Goal: Obtain resource: Download file/media

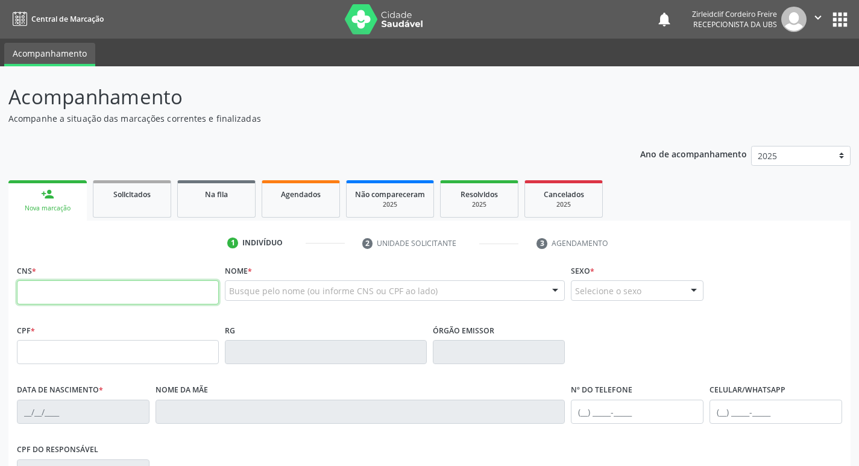
scroll to position [121, 0]
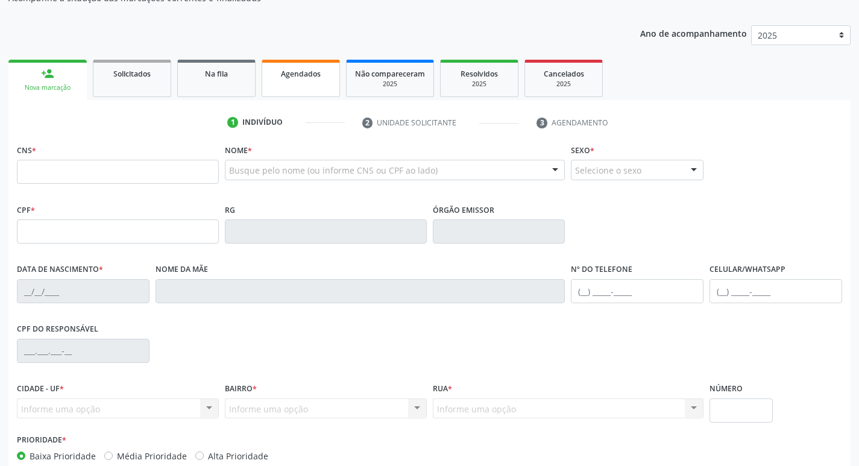
click at [291, 83] on link "Agendados" at bounding box center [301, 78] width 78 height 37
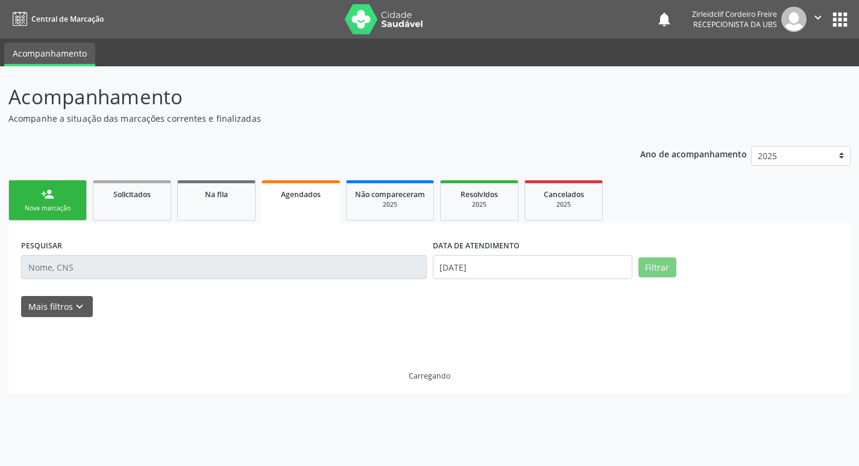
scroll to position [0, 0]
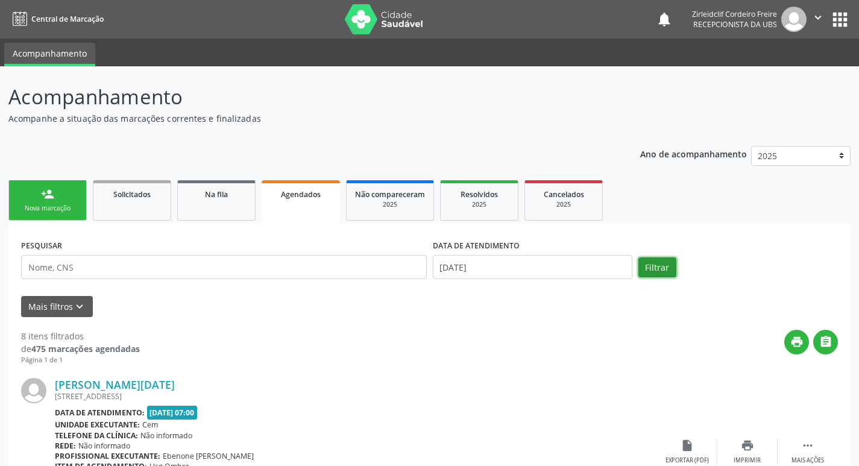
click at [656, 265] on button "Filtrar" at bounding box center [657, 267] width 38 height 20
click at [597, 262] on input "[DATE]" at bounding box center [533, 267] width 200 height 24
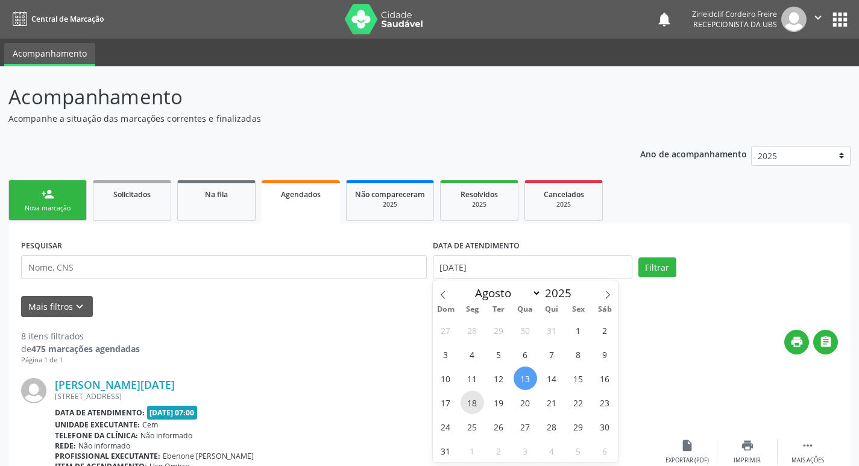
click at [468, 400] on span "18" at bounding box center [473, 403] width 24 height 24
type input "[DATE]"
click at [468, 401] on span "18" at bounding box center [473, 403] width 24 height 24
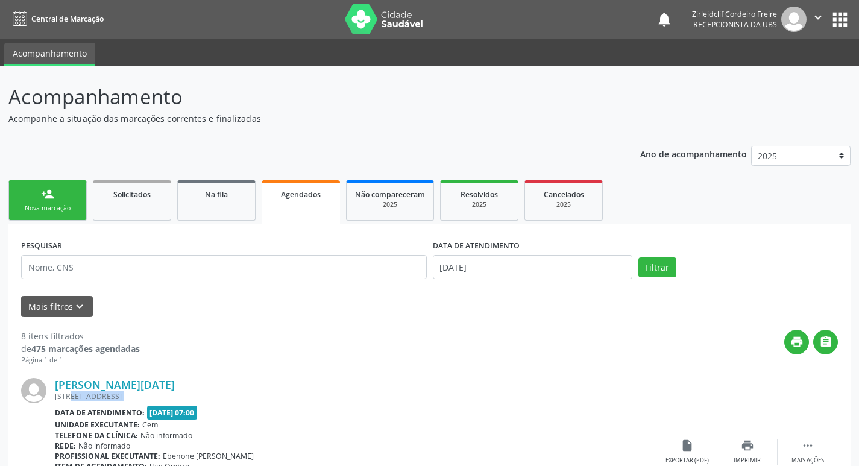
click at [468, 401] on div "[STREET_ADDRESS]" at bounding box center [356, 396] width 602 height 10
click at [659, 269] on button "Filtrar" at bounding box center [657, 267] width 38 height 20
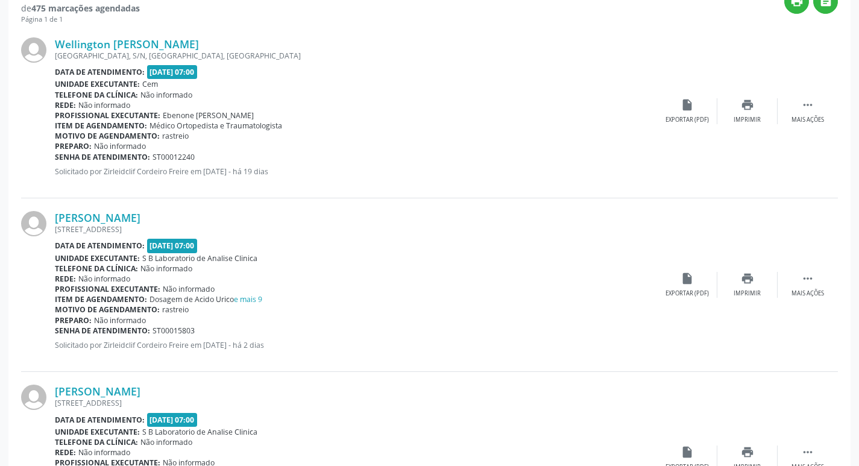
scroll to position [362, 0]
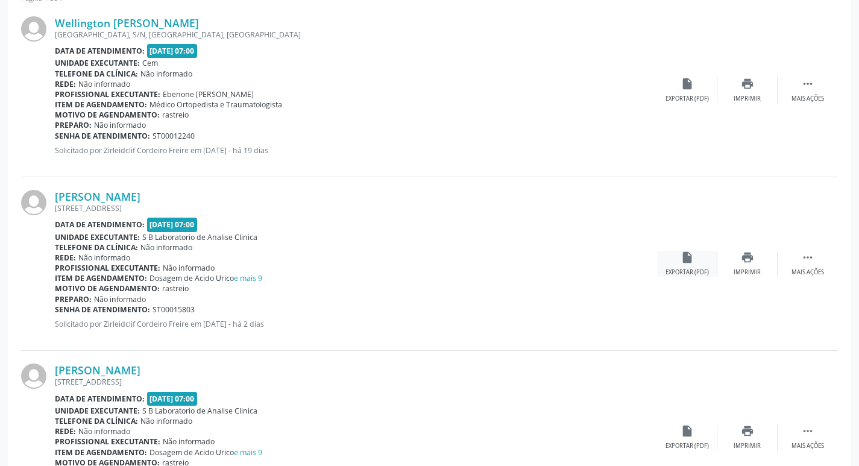
click at [684, 268] on div "Exportar (PDF)" at bounding box center [687, 272] width 43 height 8
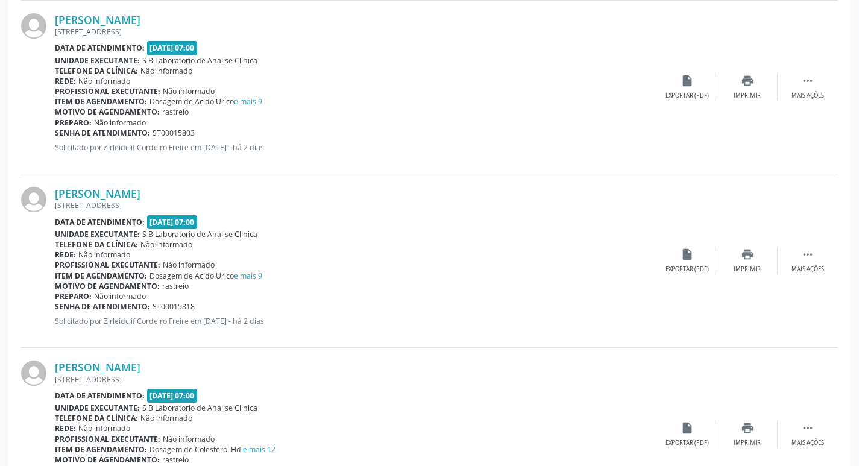
scroll to position [603, 0]
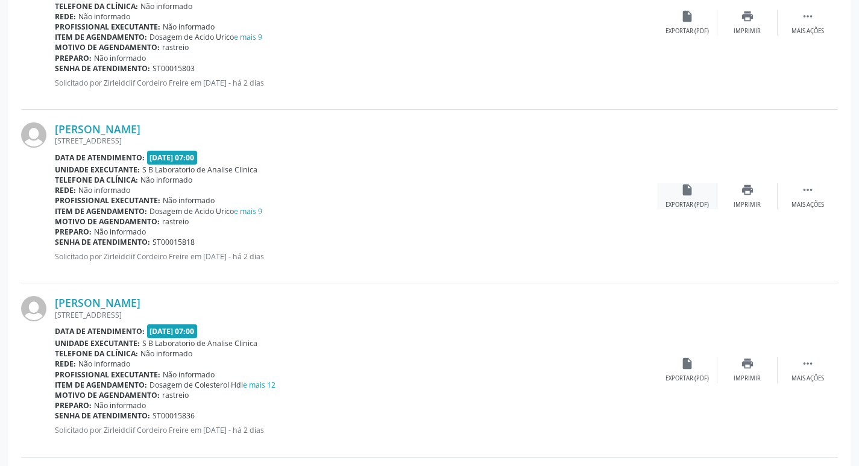
click at [674, 199] on div "insert_drive_file Exportar (PDF)" at bounding box center [687, 196] width 60 height 26
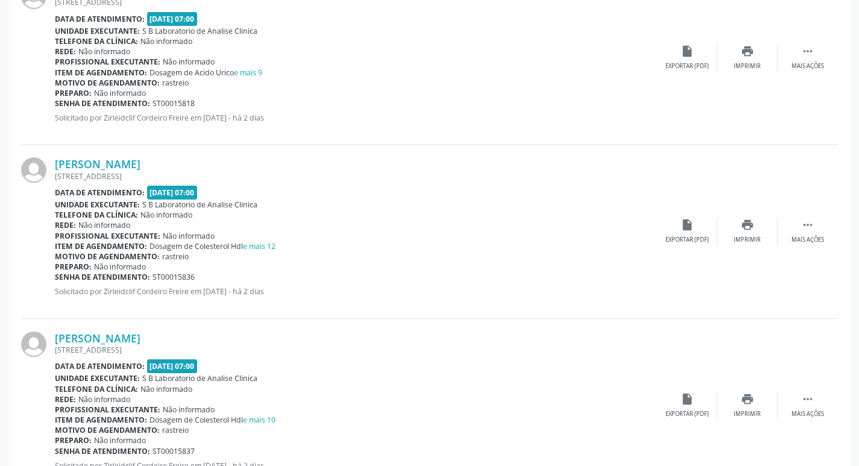
scroll to position [784, 0]
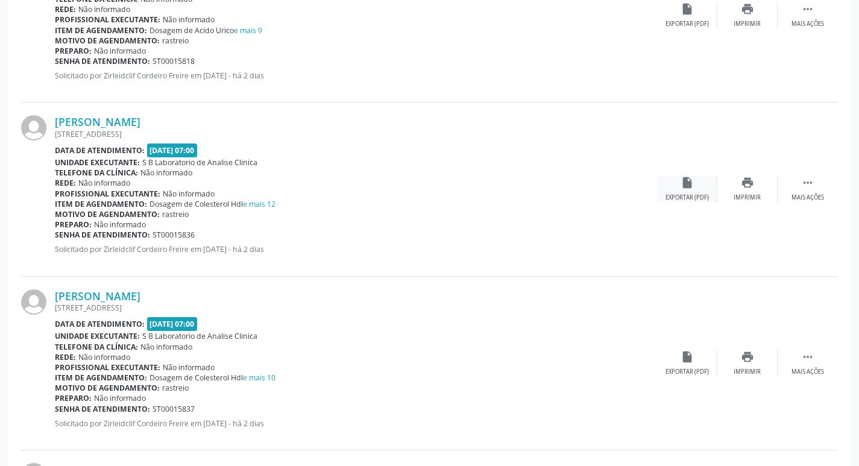
click at [691, 195] on div "Exportar (PDF)" at bounding box center [687, 198] width 43 height 8
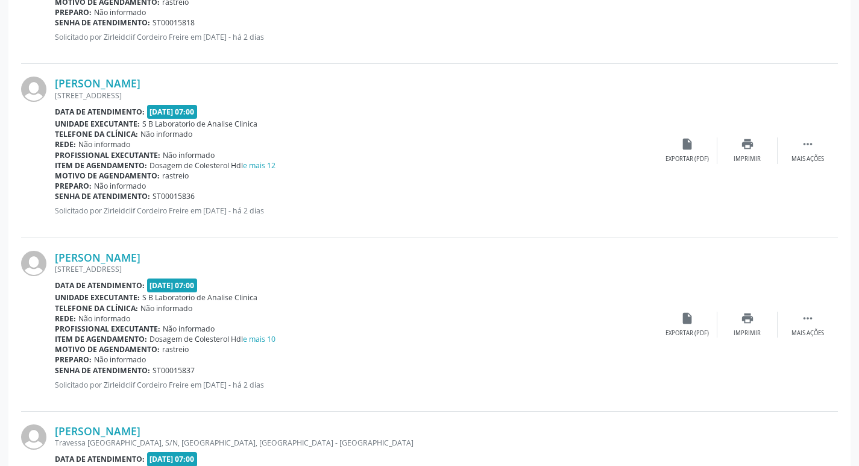
scroll to position [844, 0]
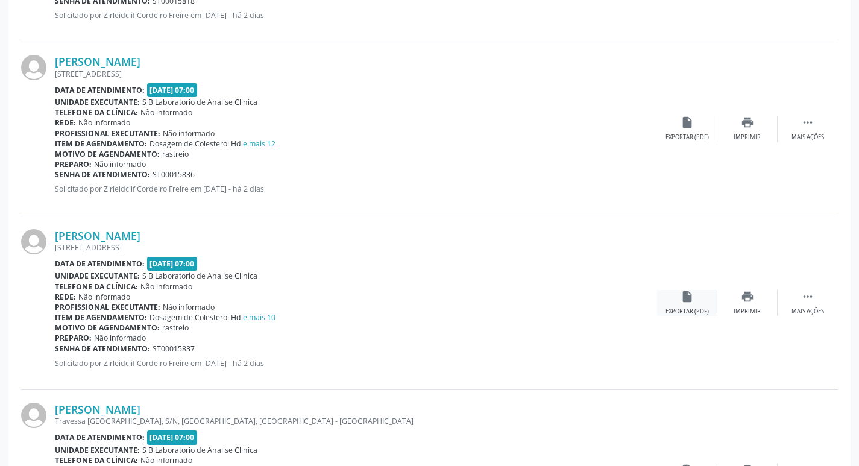
click at [679, 304] on div "insert_drive_file Exportar (PDF)" at bounding box center [687, 303] width 60 height 26
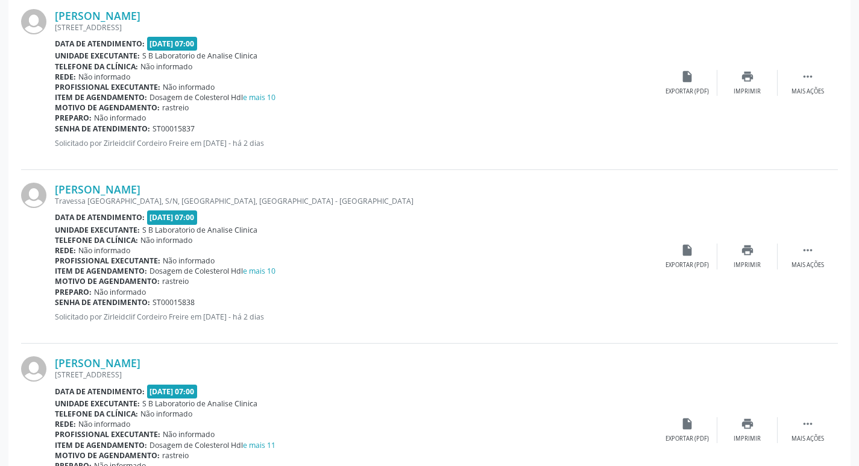
scroll to position [1085, 0]
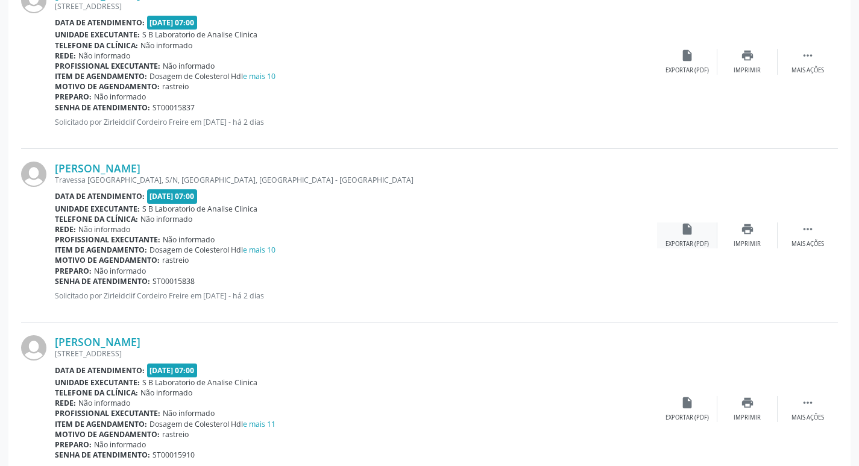
click at [681, 243] on div "Exportar (PDF)" at bounding box center [687, 244] width 43 height 8
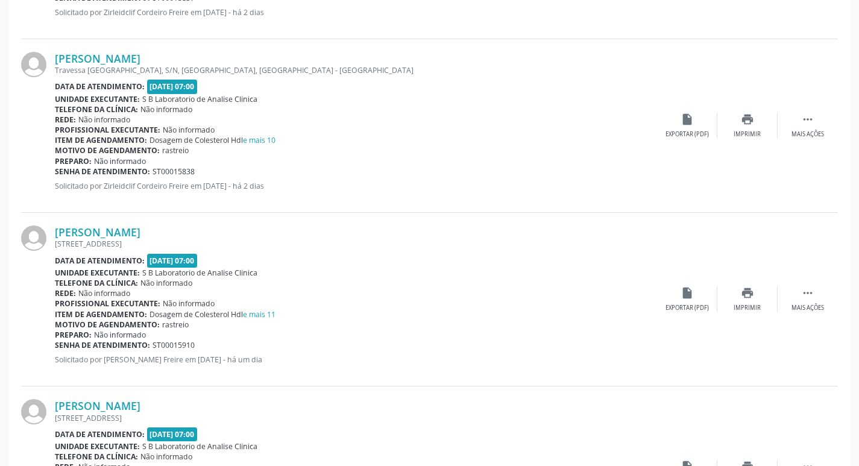
scroll to position [1206, 0]
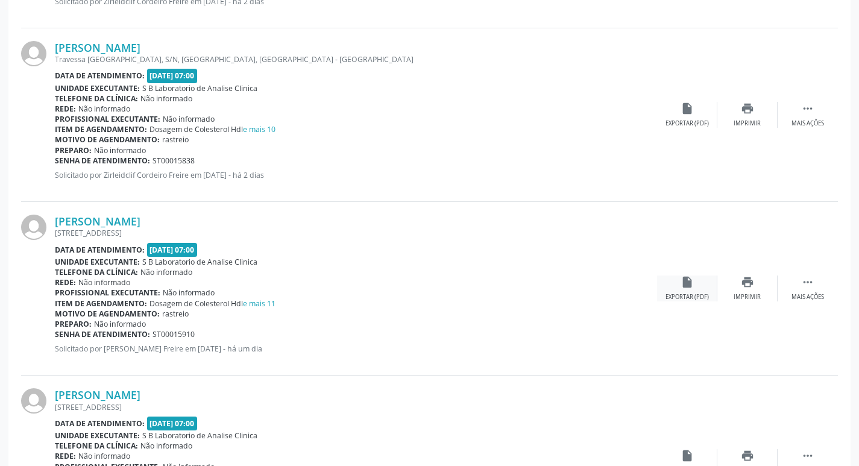
click at [685, 296] on div "Exportar (PDF)" at bounding box center [687, 297] width 43 height 8
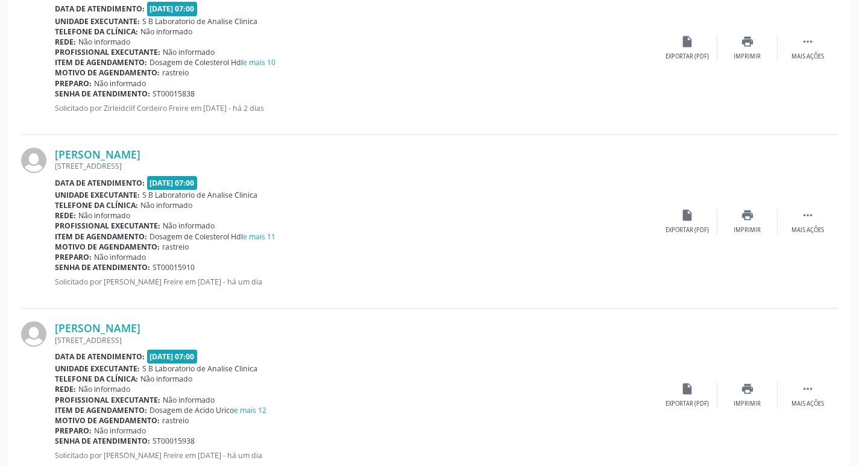
scroll to position [1387, 0]
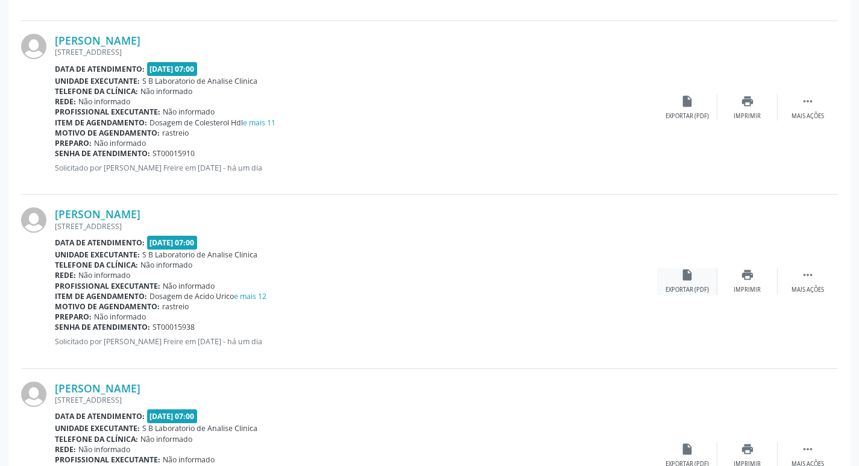
click at [690, 283] on div "insert_drive_file Exportar (PDF)" at bounding box center [687, 281] width 60 height 26
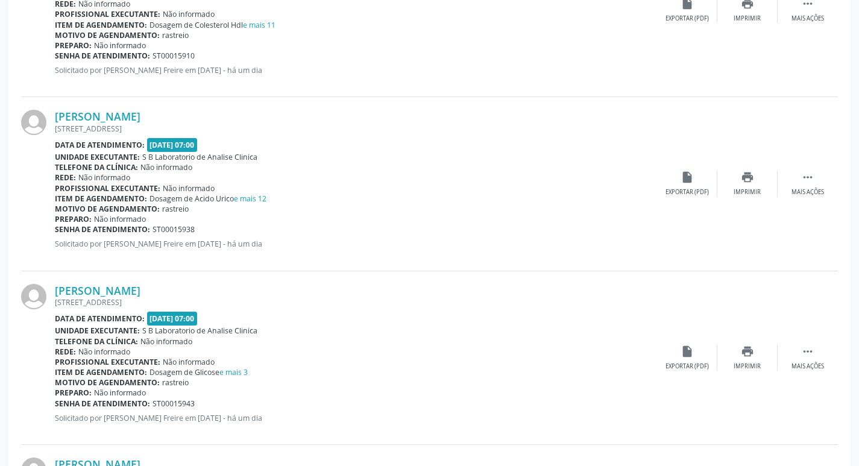
scroll to position [1507, 0]
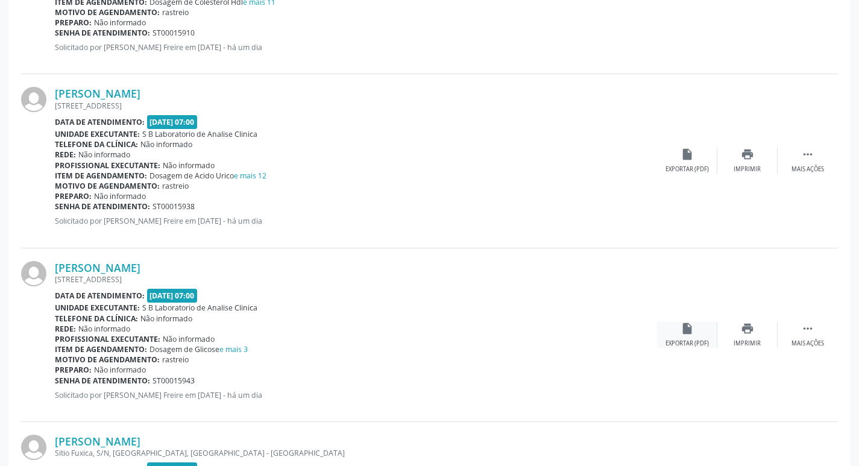
click at [684, 323] on icon "insert_drive_file" at bounding box center [687, 328] width 13 height 13
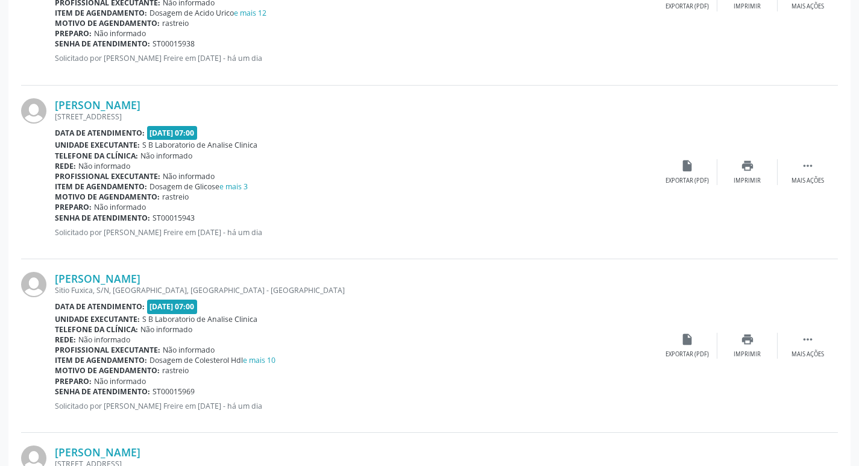
scroll to position [1688, 0]
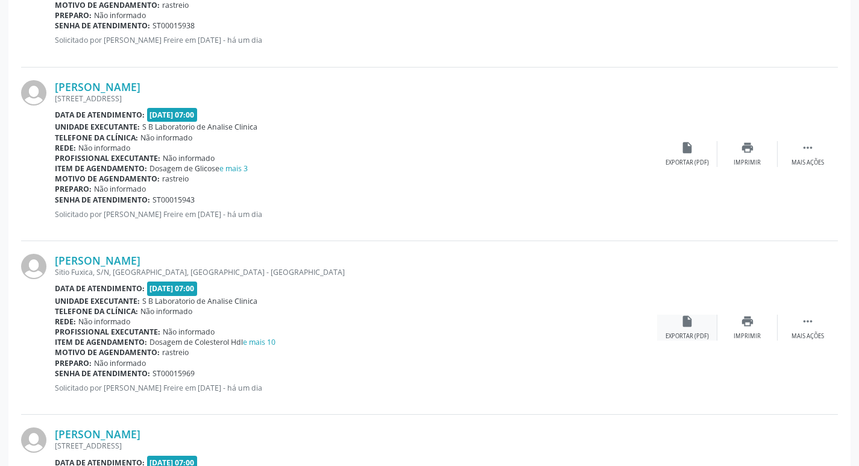
click at [686, 335] on div "Exportar (PDF)" at bounding box center [687, 336] width 43 height 8
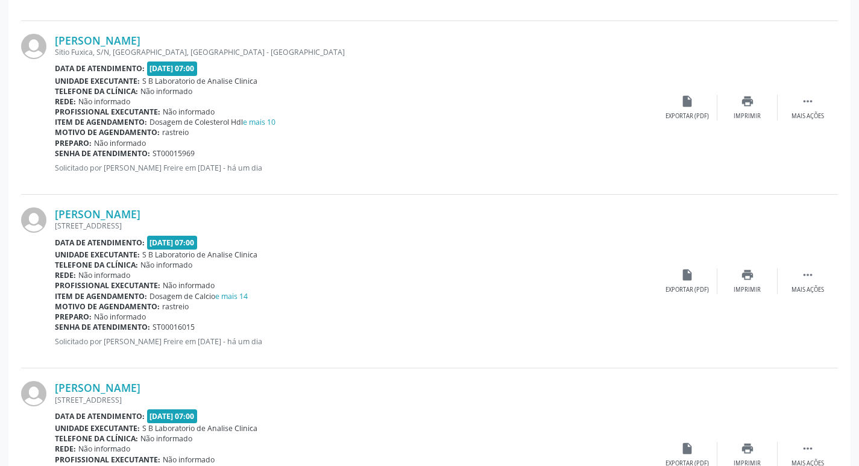
scroll to position [1929, 0]
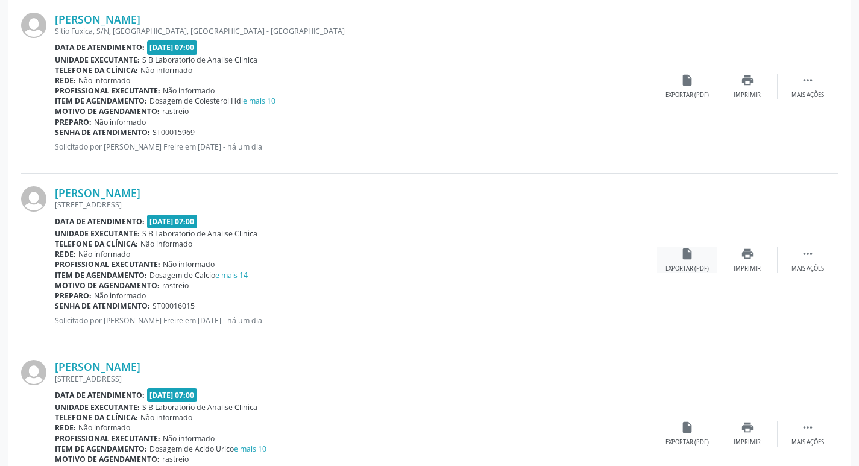
click at [684, 265] on div "Exportar (PDF)" at bounding box center [687, 269] width 43 height 8
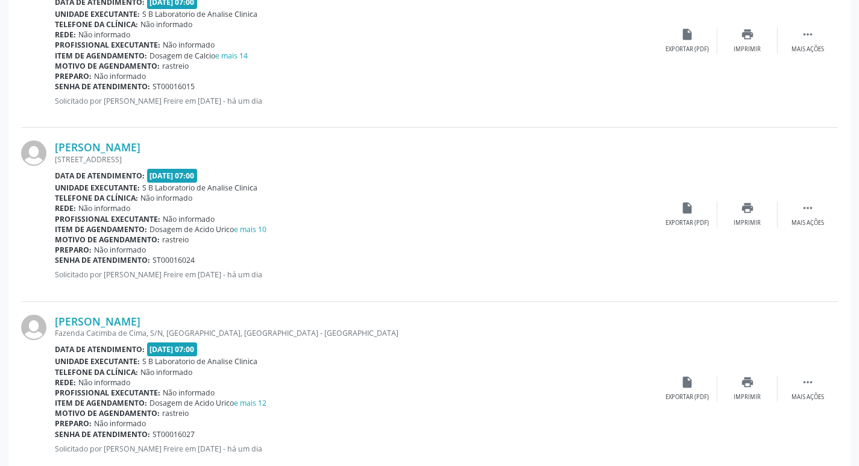
scroll to position [2170, 0]
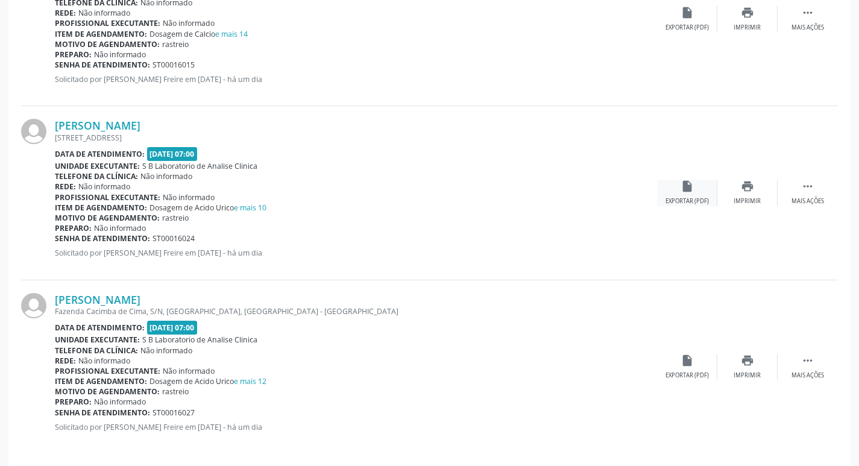
click at [679, 198] on div "Exportar (PDF)" at bounding box center [687, 201] width 43 height 8
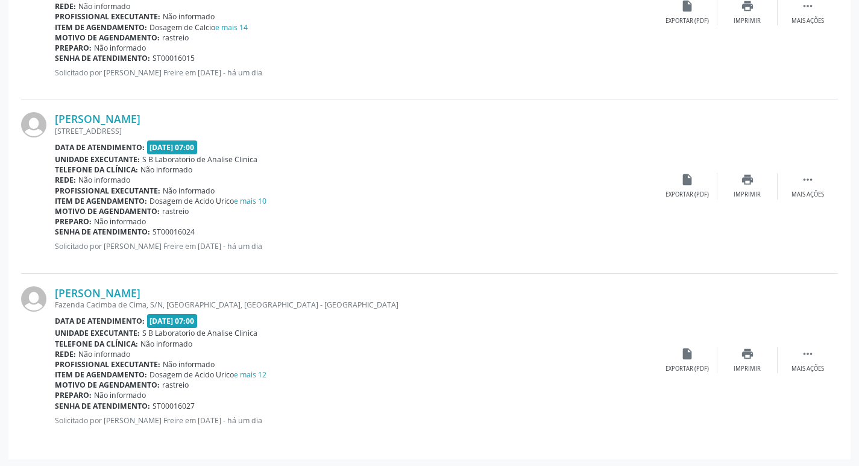
scroll to position [2179, 0]
click at [682, 359] on div "insert_drive_file Exportar (PDF)" at bounding box center [687, 358] width 60 height 26
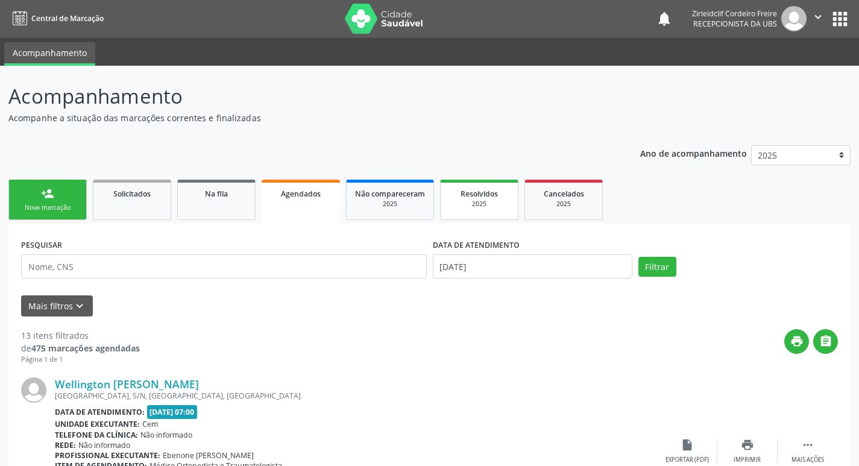
scroll to position [0, 0]
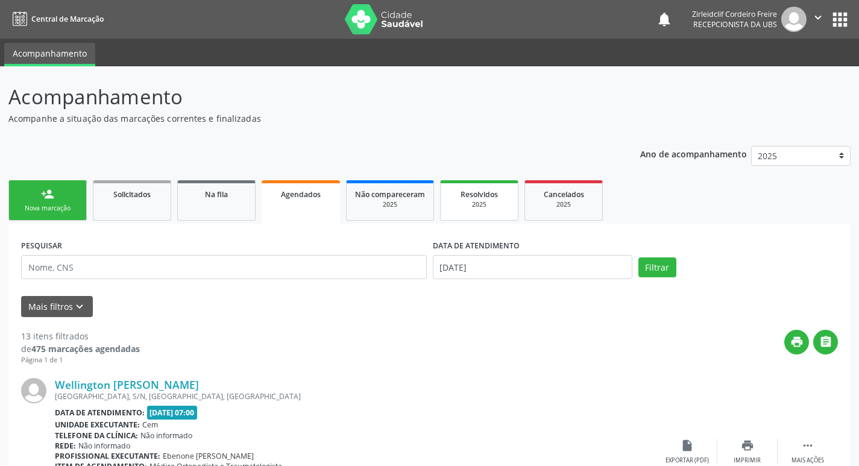
click at [480, 203] on div "2025" at bounding box center [479, 204] width 60 height 9
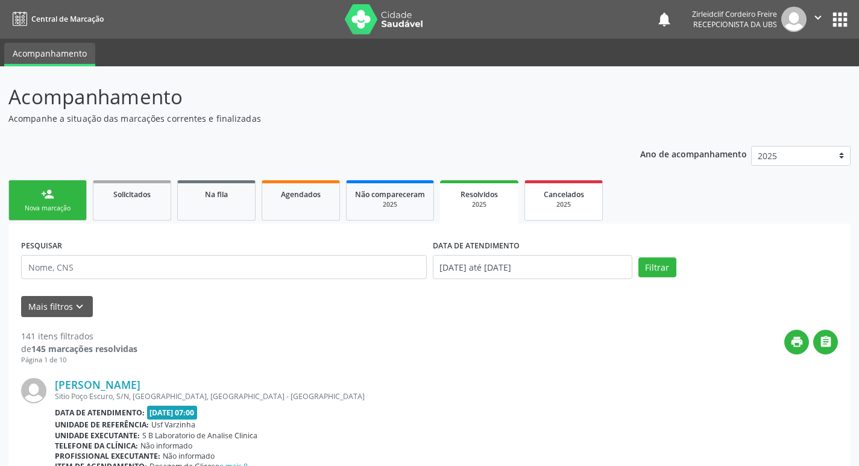
click at [573, 192] on span "Cancelados" at bounding box center [564, 194] width 40 height 10
